Goal: Transaction & Acquisition: Obtain resource

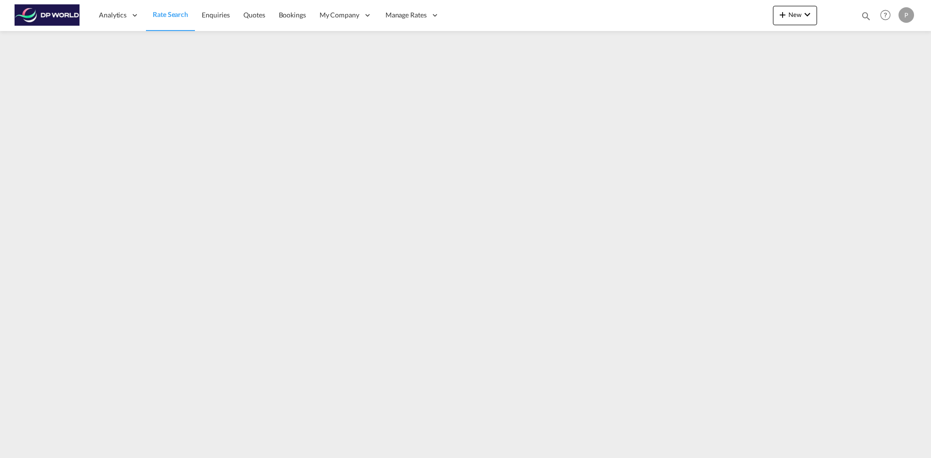
click at [170, 16] on span "Rate Search" at bounding box center [170, 14] width 35 height 8
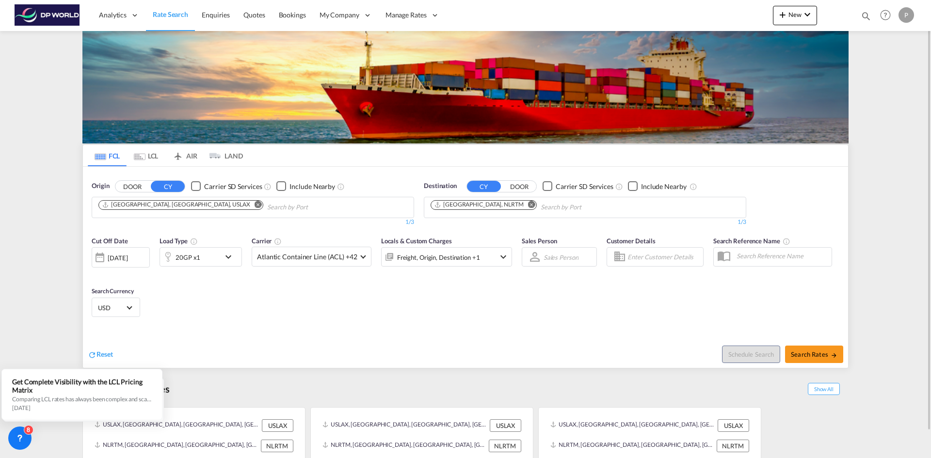
click at [255, 205] on md-icon "Remove" at bounding box center [258, 204] width 7 height 7
click at [231, 258] on md-icon "icon-chevron-down" at bounding box center [231, 257] width 16 height 12
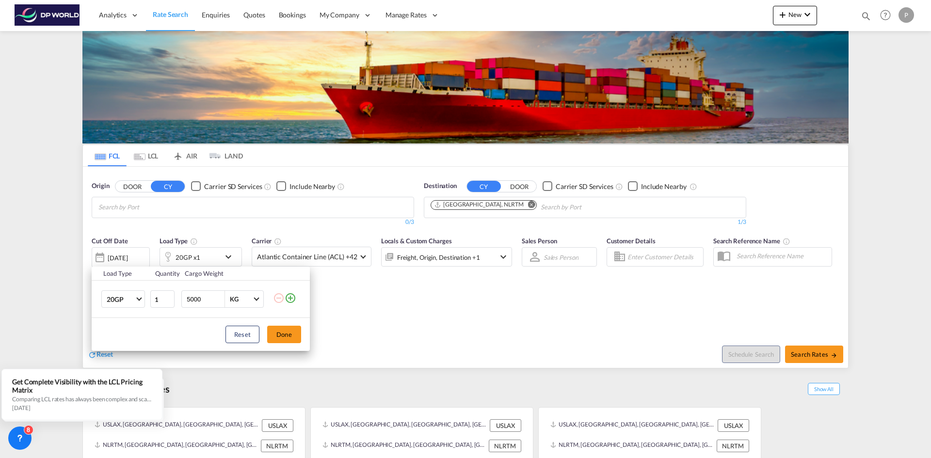
click at [295, 300] on md-icon "icon-plus-circle-outline" at bounding box center [291, 298] width 12 height 12
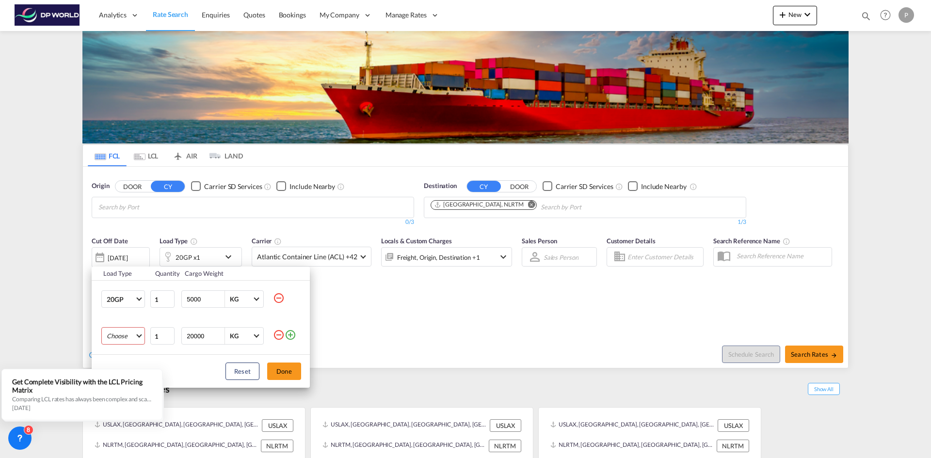
click at [122, 339] on md-select "Choose 20GP 40GP 40HC 45HC 20RE 40RE 40HR 20OT 40OT 20FR 40FR 40NR 20NR 45S 20T…" at bounding box center [123, 335] width 44 height 17
click at [120, 335] on div "40HC" at bounding box center [115, 334] width 17 height 9
click at [177, 335] on tr "40HC 1 20000 KG KG" at bounding box center [201, 336] width 218 height 37
type input "15000"
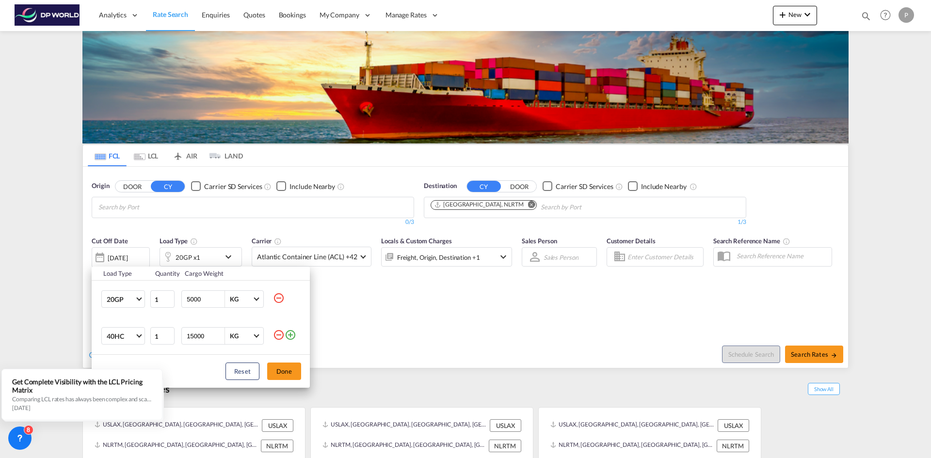
click at [278, 299] on md-icon "icon-minus-circle-outline" at bounding box center [279, 298] width 12 height 12
type input "15000"
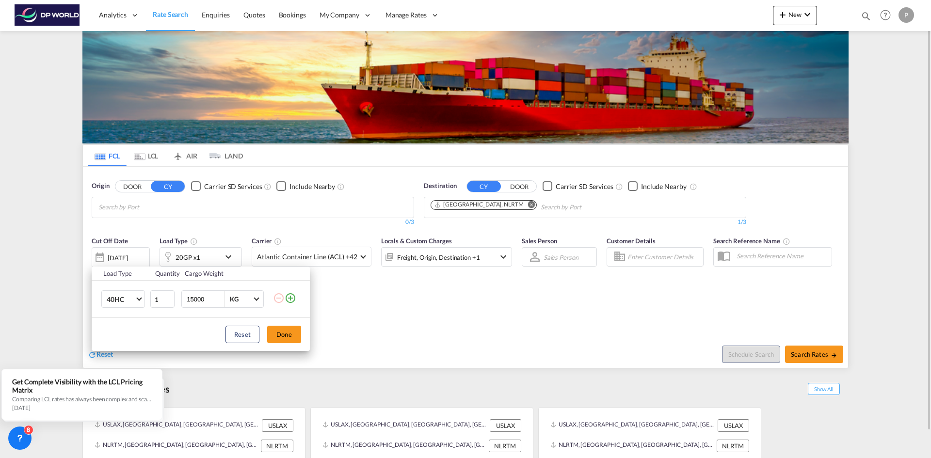
click at [293, 336] on button "Done" at bounding box center [284, 334] width 34 height 17
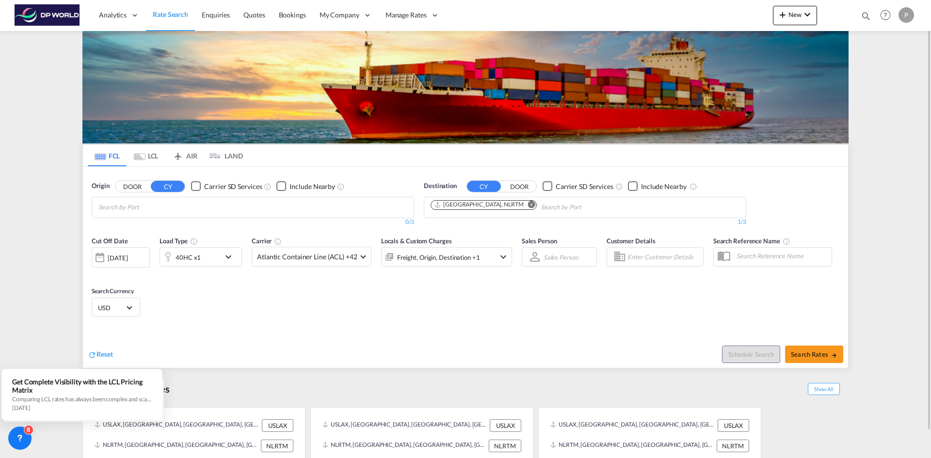
click at [128, 257] on div "[DATE]" at bounding box center [118, 258] width 20 height 9
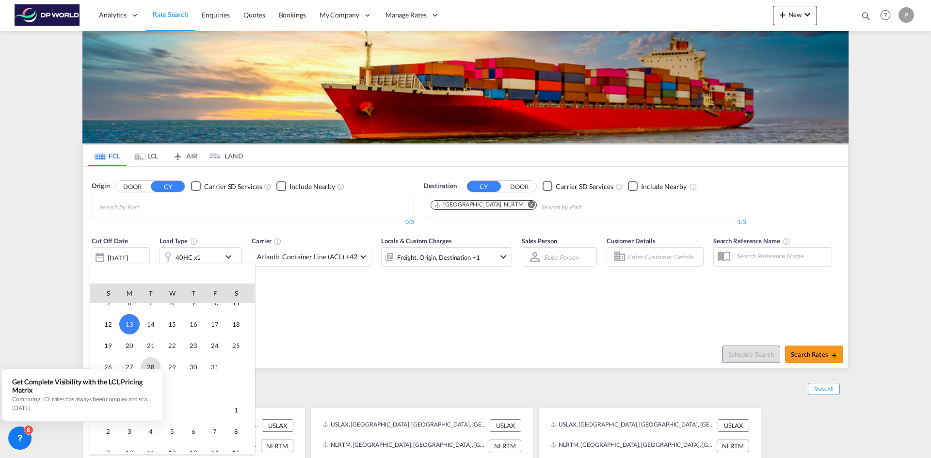
scroll to position [434, 0]
click at [130, 330] on span "20" at bounding box center [129, 329] width 19 height 19
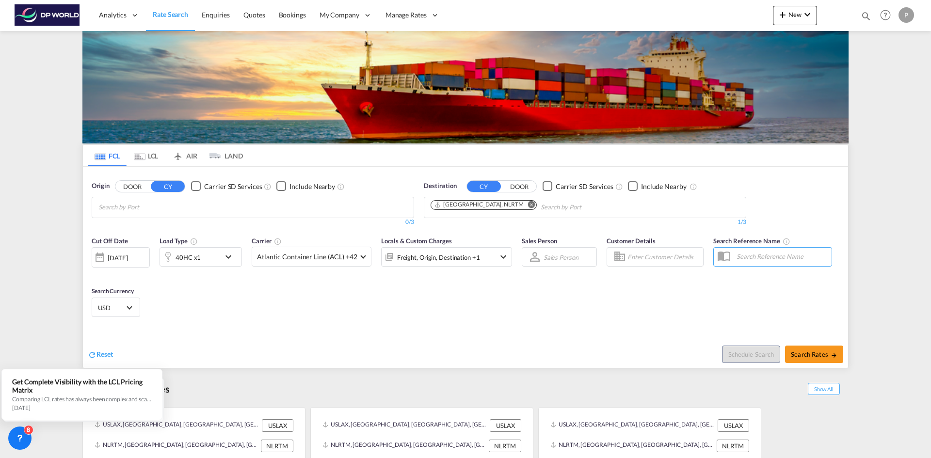
click at [528, 204] on md-icon "Remove" at bounding box center [531, 204] width 7 height 7
click at [139, 207] on body "Analytics Reports Dashboard Rate Search Enquiries Quotes Bookings" at bounding box center [465, 229] width 931 height 458
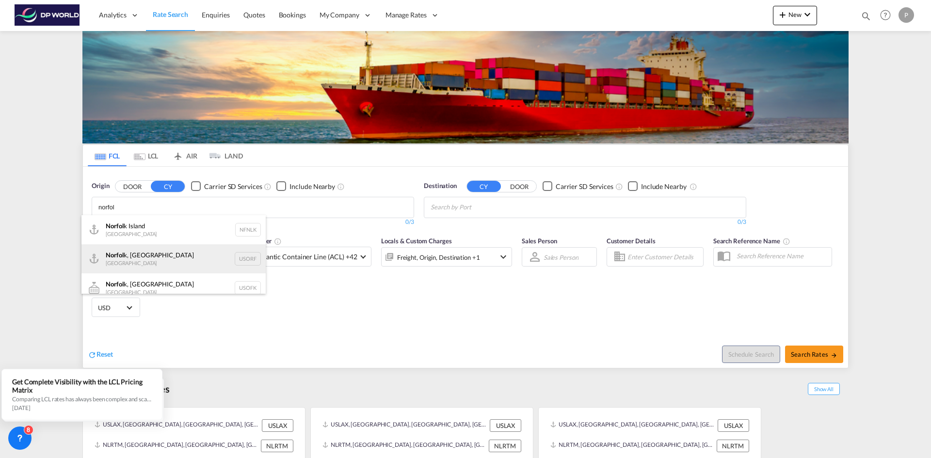
type input "norfol"
click at [137, 258] on div "Norfol k, [GEOGRAPHIC_DATA] [GEOGRAPHIC_DATA] USORF" at bounding box center [173, 258] width 184 height 29
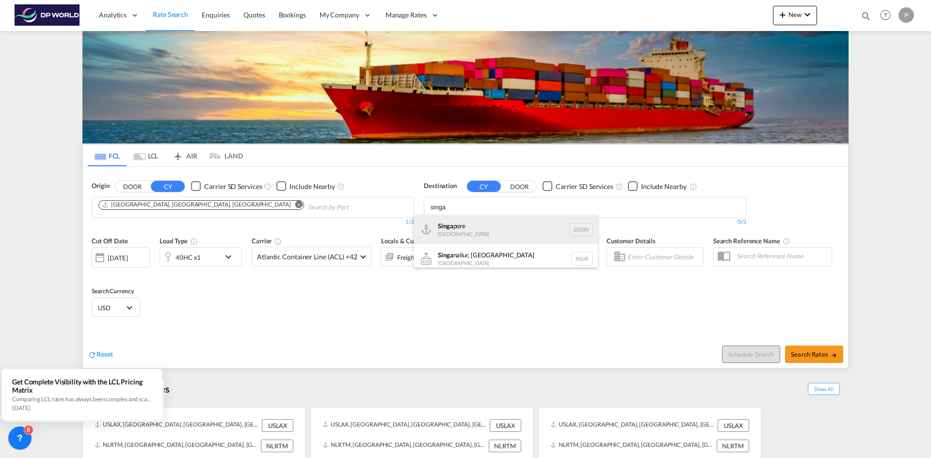
type input "singa"
click at [450, 229] on div "Singa pore [GEOGRAPHIC_DATA] [GEOGRAPHIC_DATA]" at bounding box center [506, 229] width 184 height 29
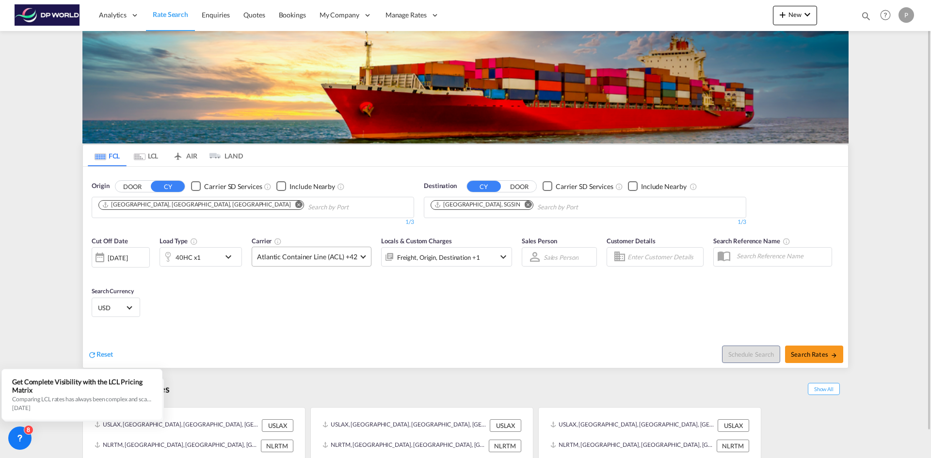
click at [363, 258] on md-select-value "Atlantic Container Line (ACL) +42" at bounding box center [311, 256] width 119 height 19
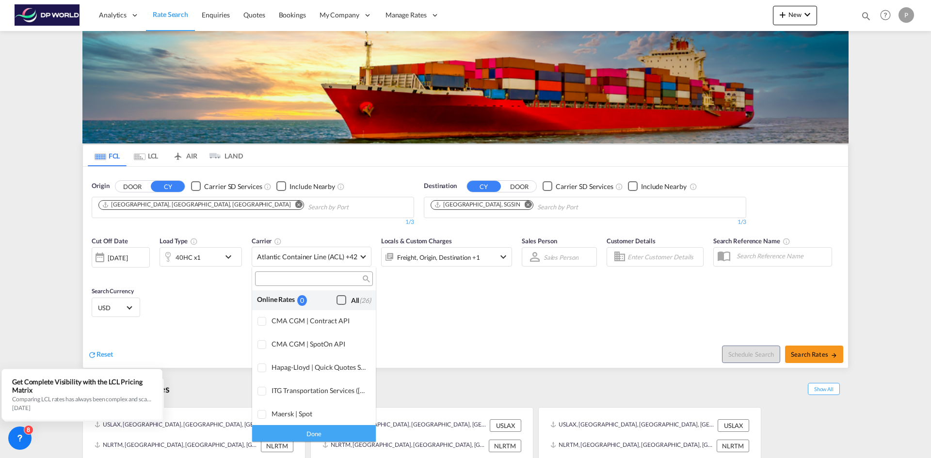
scroll to position [0, 0]
click at [337, 303] on div "Checkbox No Ink" at bounding box center [342, 301] width 10 height 10
click at [612, 318] on md-backdrop at bounding box center [465, 229] width 931 height 458
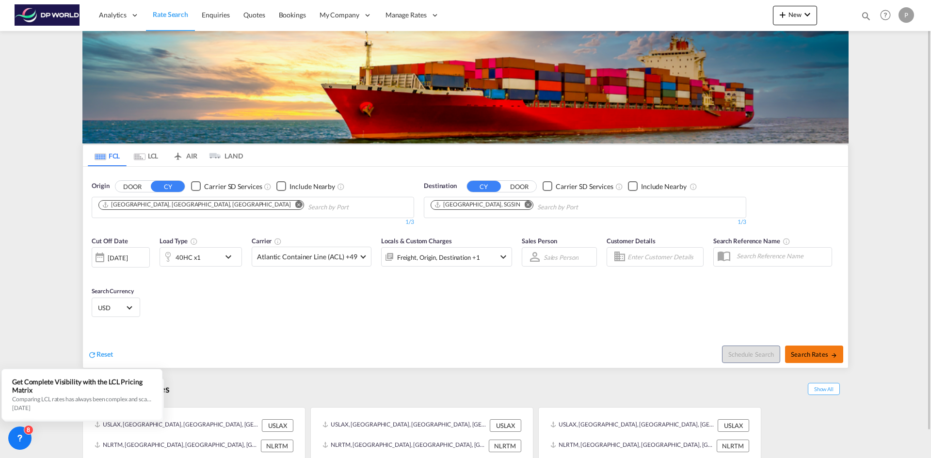
click at [820, 353] on span "Search Rates" at bounding box center [814, 355] width 47 height 8
type input "USORF to SGSIN / [DATE]"
